Goal: Task Accomplishment & Management: Manage account settings

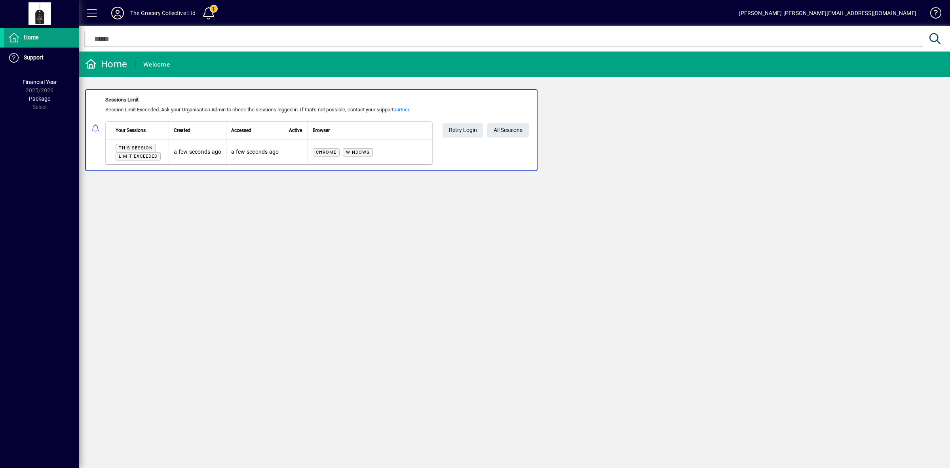
click at [120, 11] on icon at bounding box center [118, 13] width 16 height 13
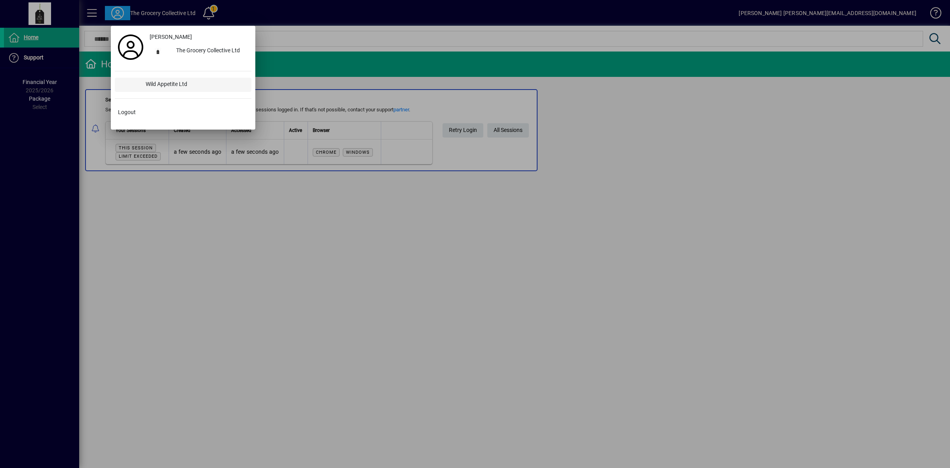
click at [181, 83] on div "Wild Appetite Ltd" at bounding box center [195, 85] width 112 height 14
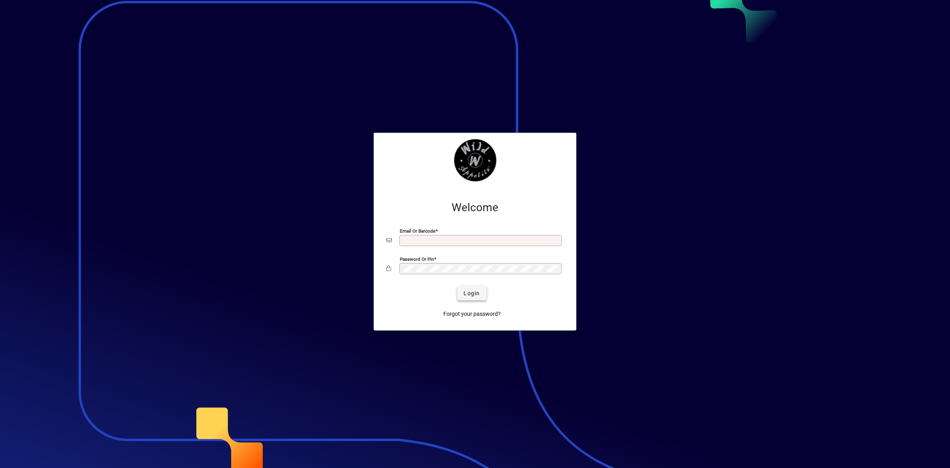
type input "**********"
click at [469, 296] on span "Login" at bounding box center [472, 293] width 16 height 8
